Goal: Check status: Check status

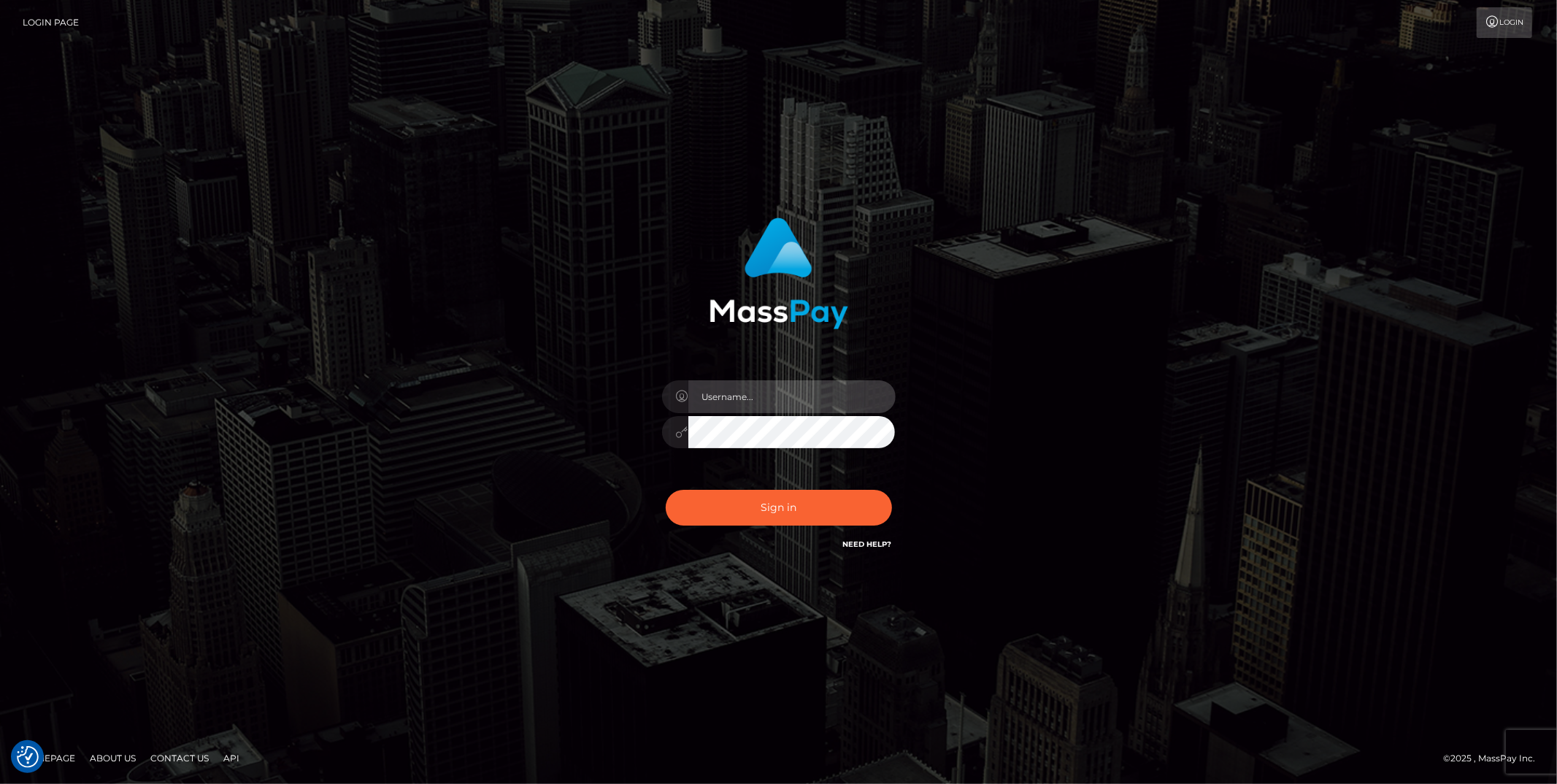
click at [782, 395] on input "text" at bounding box center [792, 396] width 207 height 33
type input "ashbil"
click at [665, 490] on button "Sign in" at bounding box center [778, 508] width 226 height 36
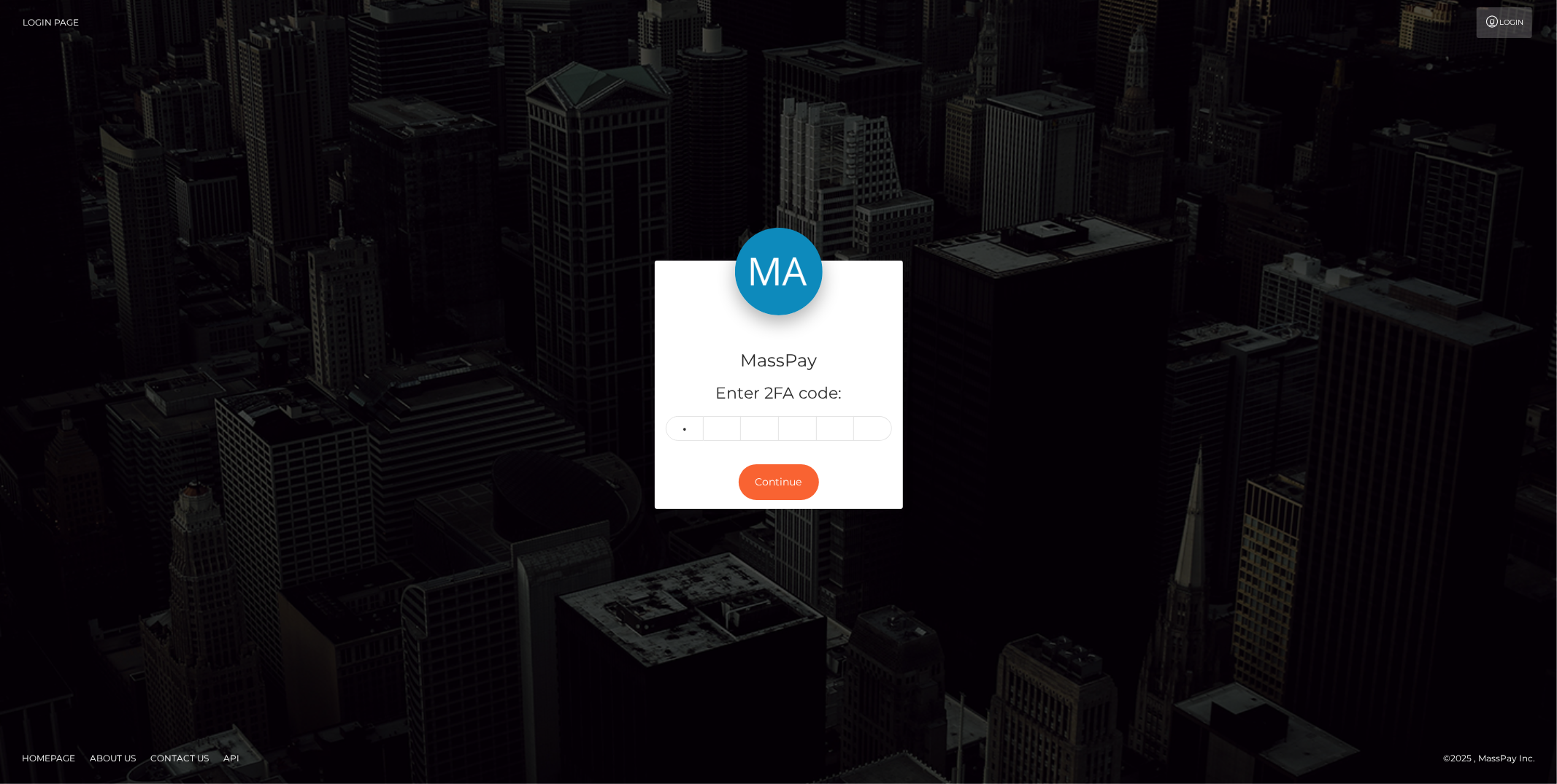
type input "2"
type input "8"
type input "9"
type input "7"
type input "9"
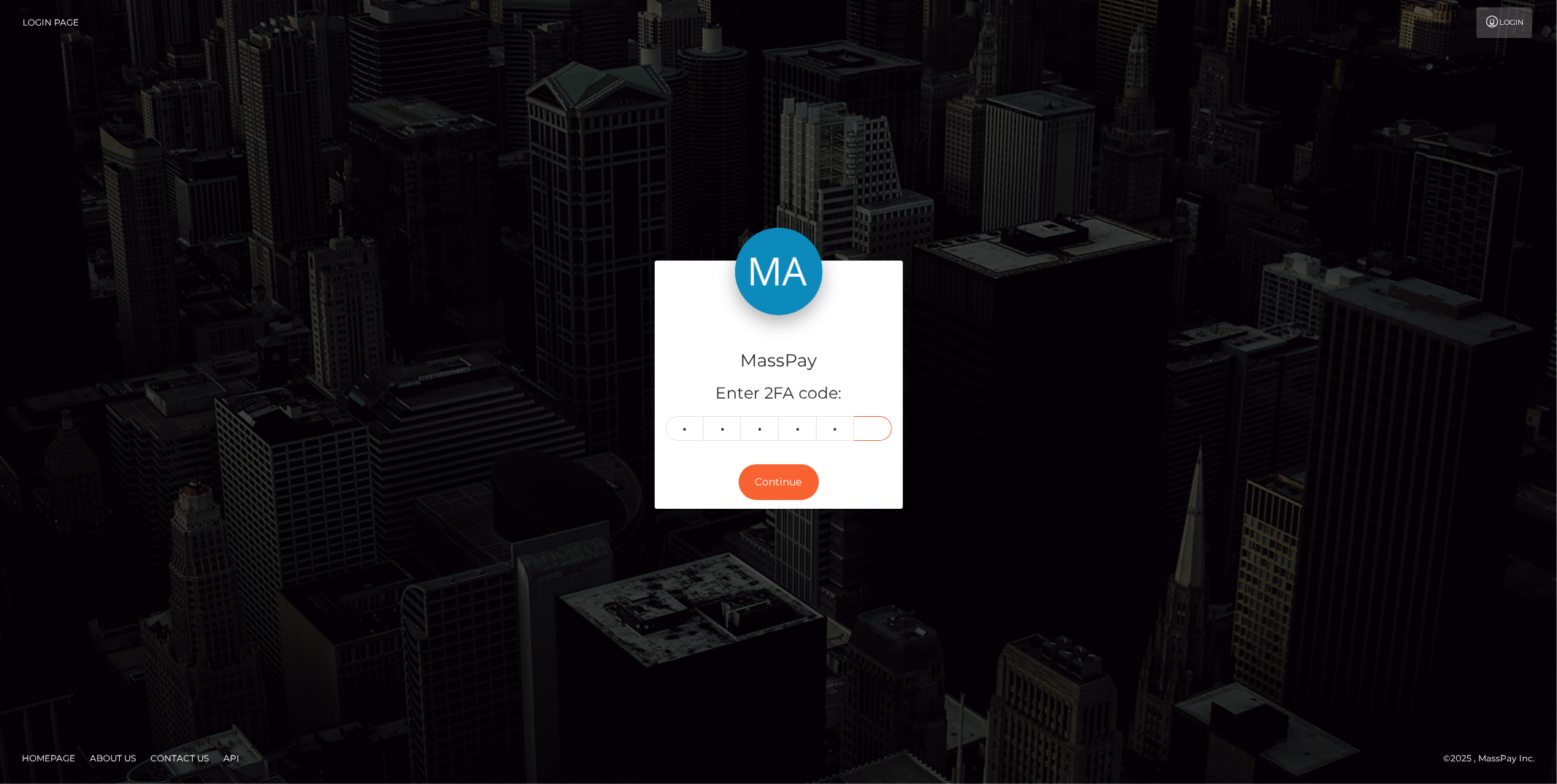
type input "6"
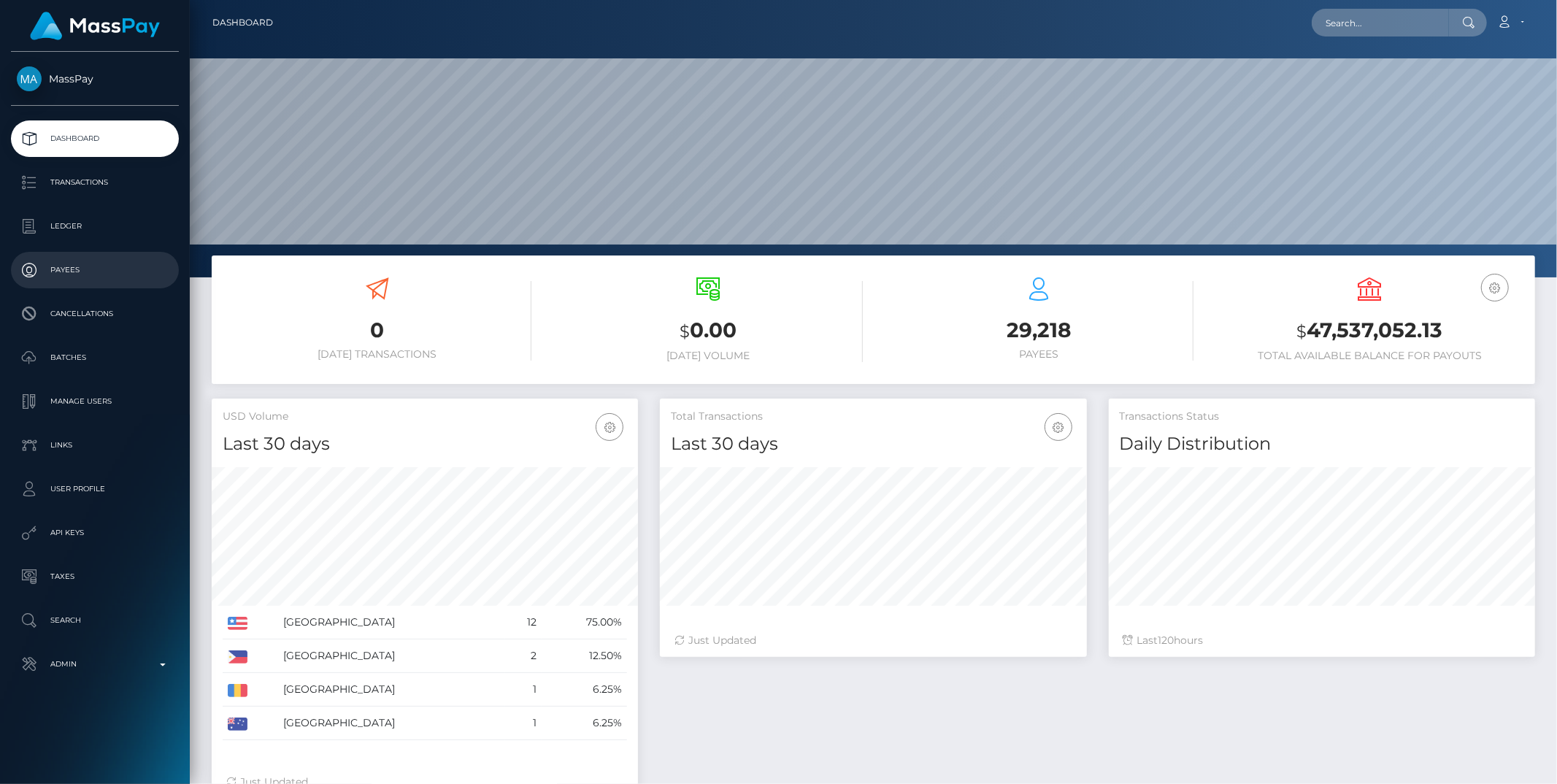
scroll to position [258, 426]
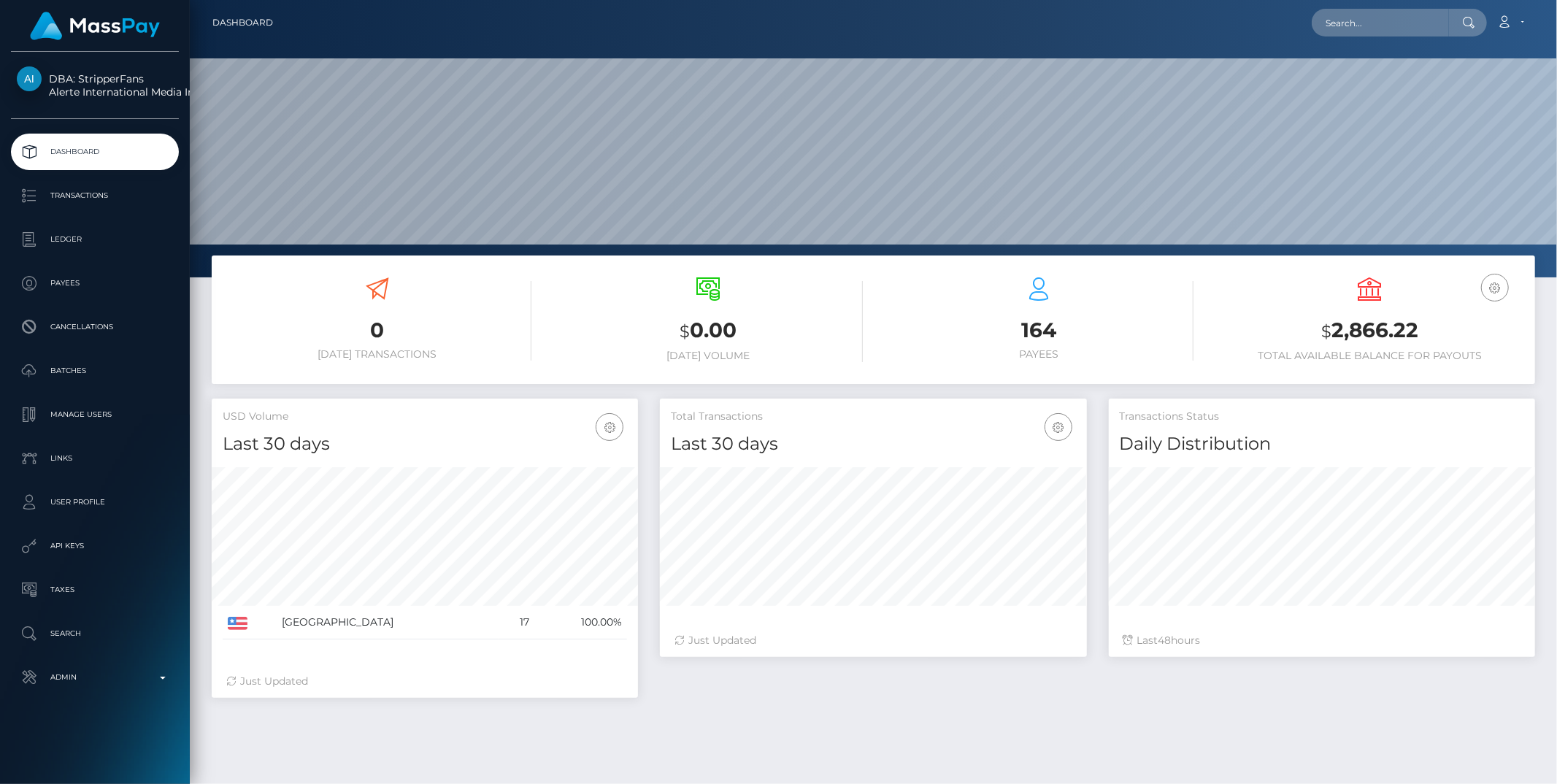
scroll to position [258, 426]
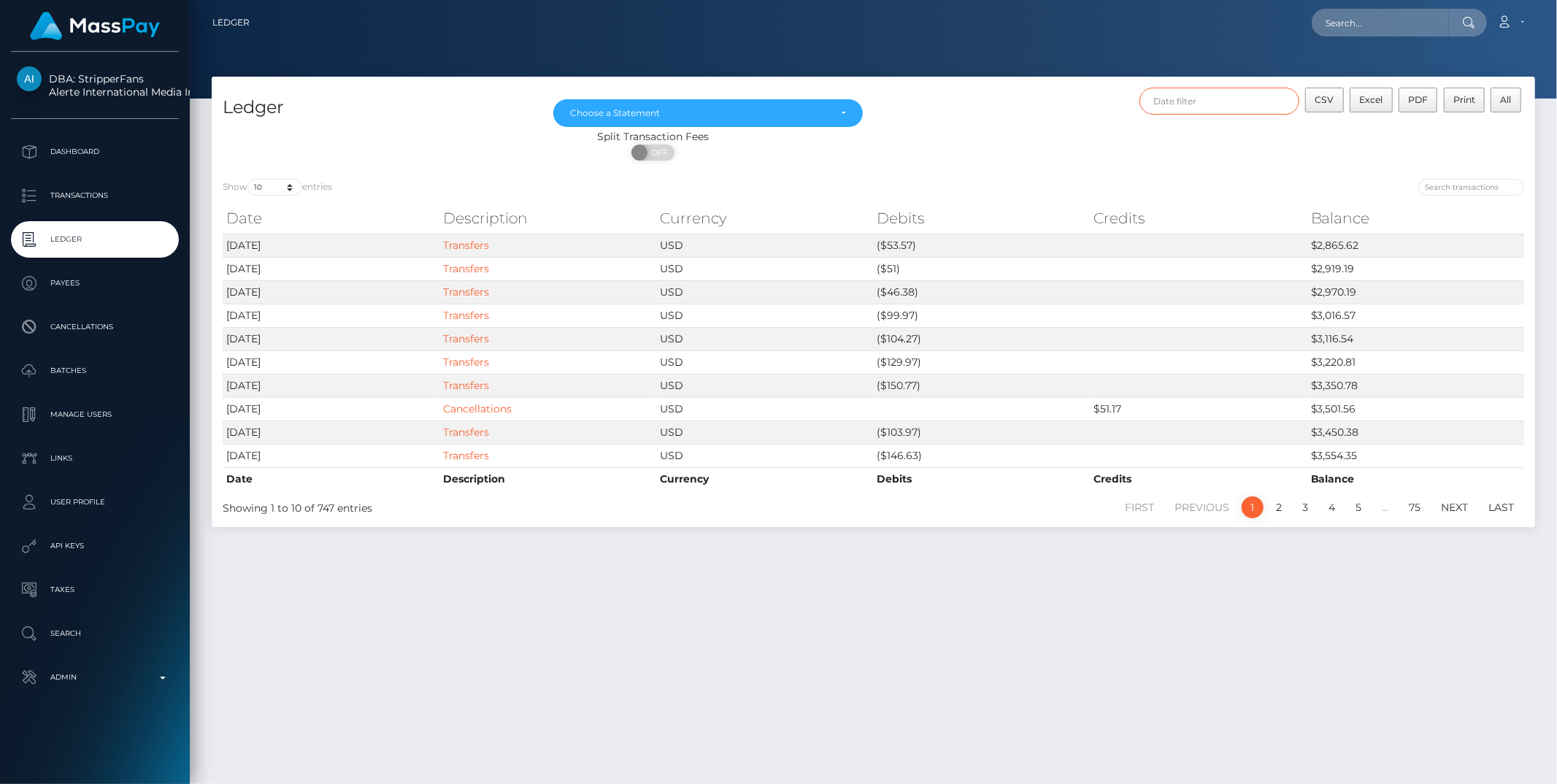
click at [1210, 98] on input "text" at bounding box center [1219, 101] width 160 height 27
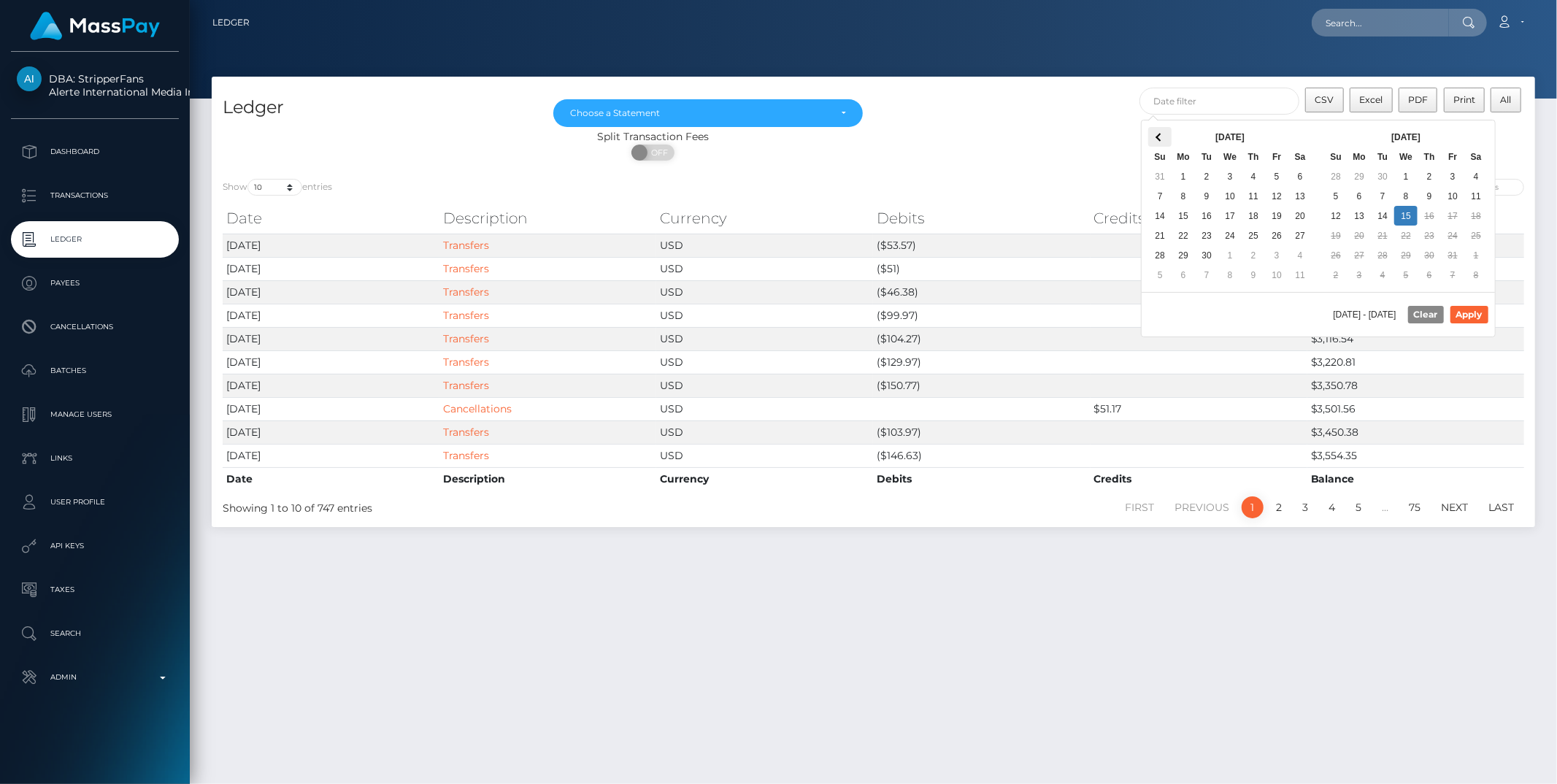
click at [1163, 141] on th at bounding box center [1159, 136] width 23 height 20
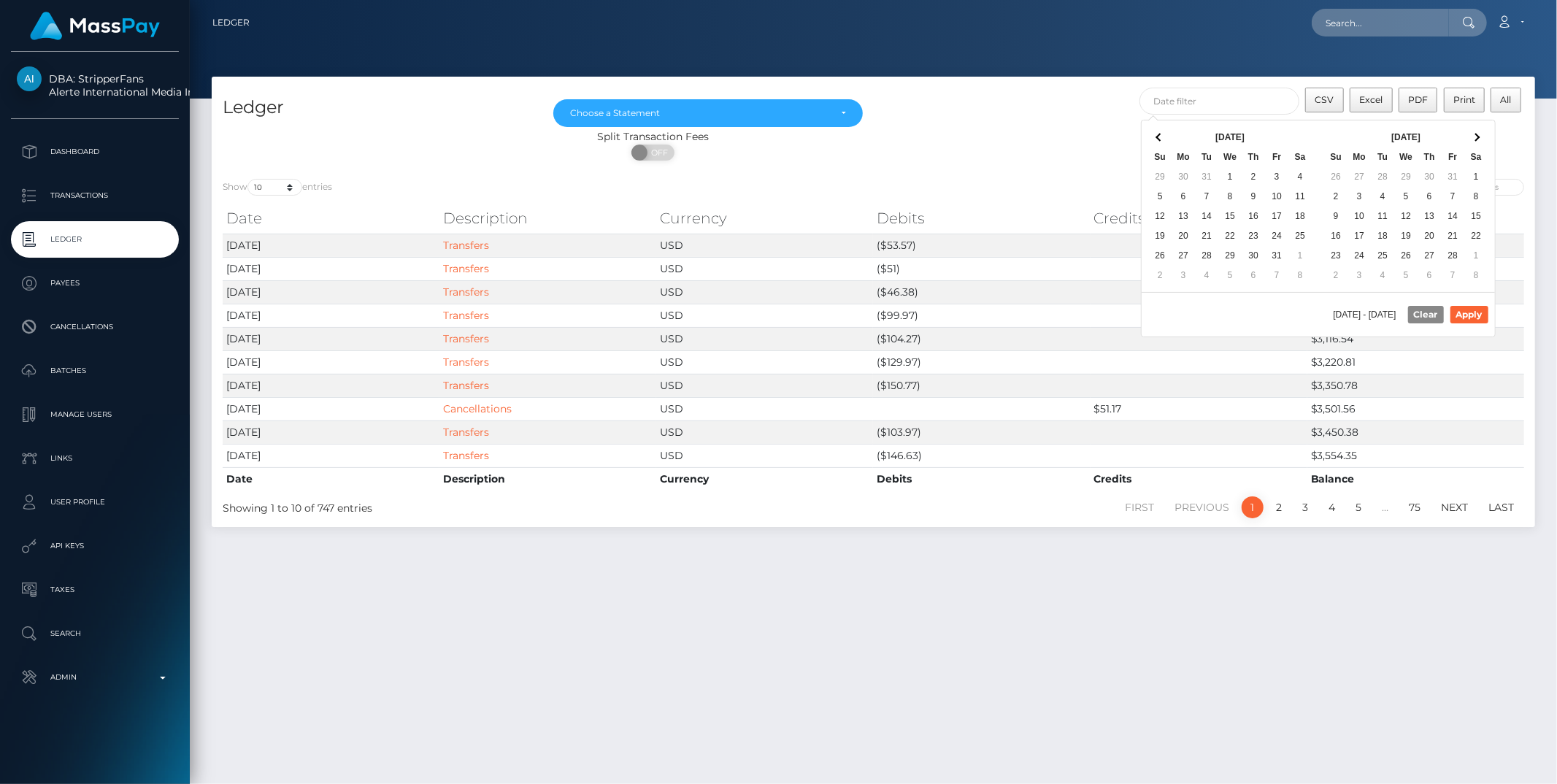
click at [1163, 141] on th at bounding box center [1159, 136] width 23 height 20
click at [1468, 318] on button "Apply" at bounding box center [1469, 315] width 38 height 18
type input "12/01/2024 - 01/01/2025"
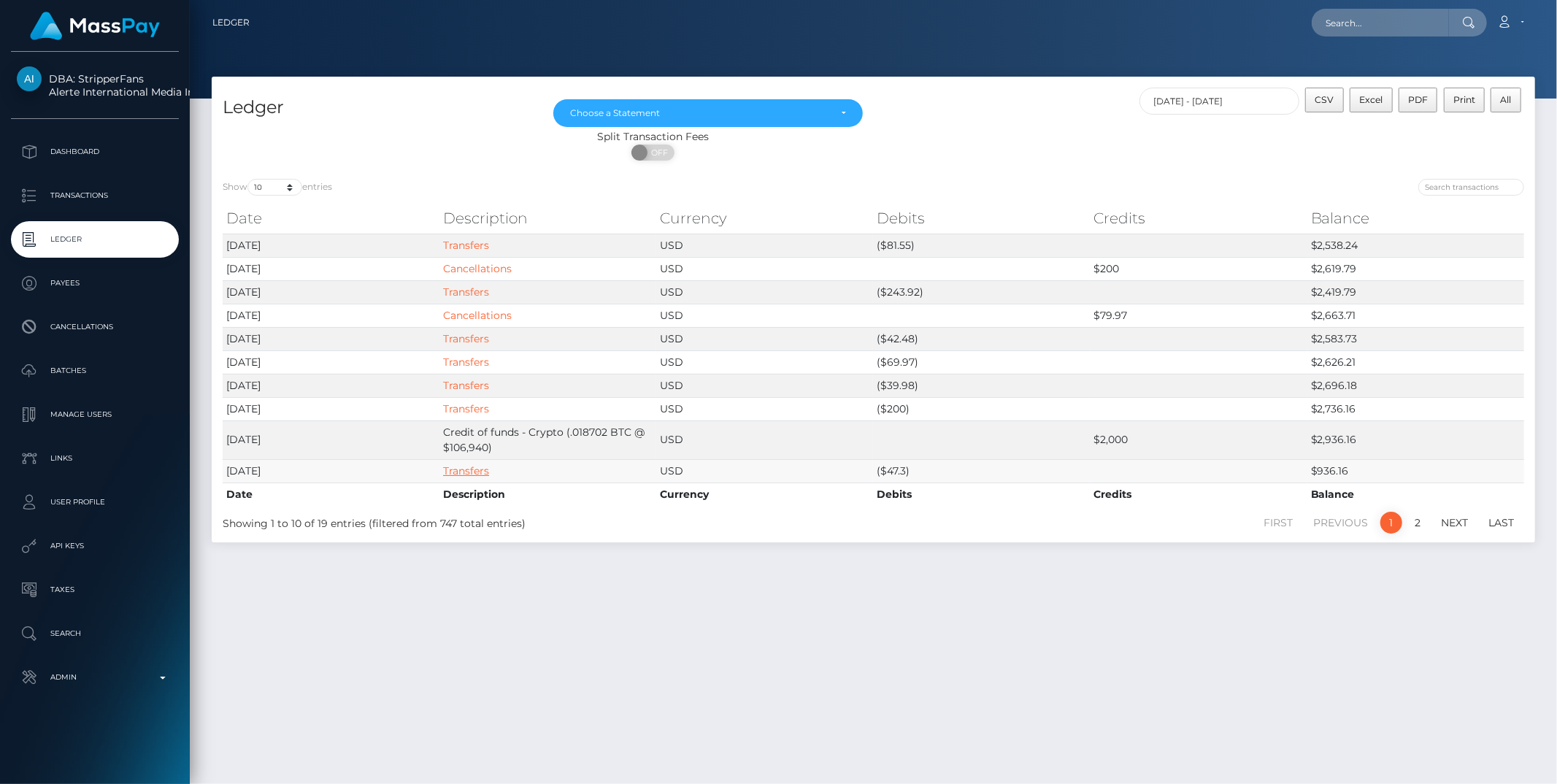
click at [454, 472] on link "Transfers" at bounding box center [466, 471] width 46 height 13
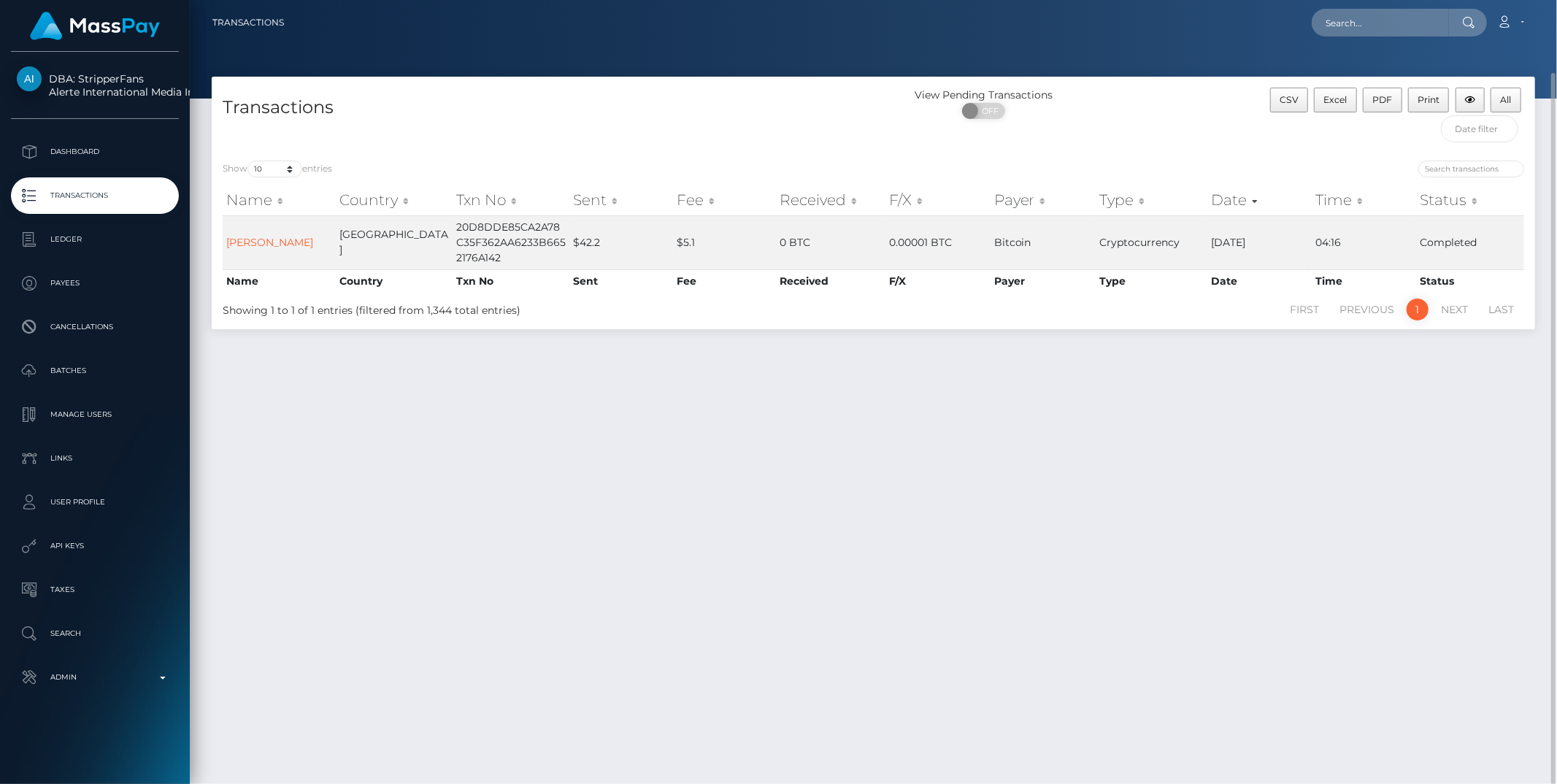
scroll to position [37, 0]
